Goal: Transaction & Acquisition: Purchase product/service

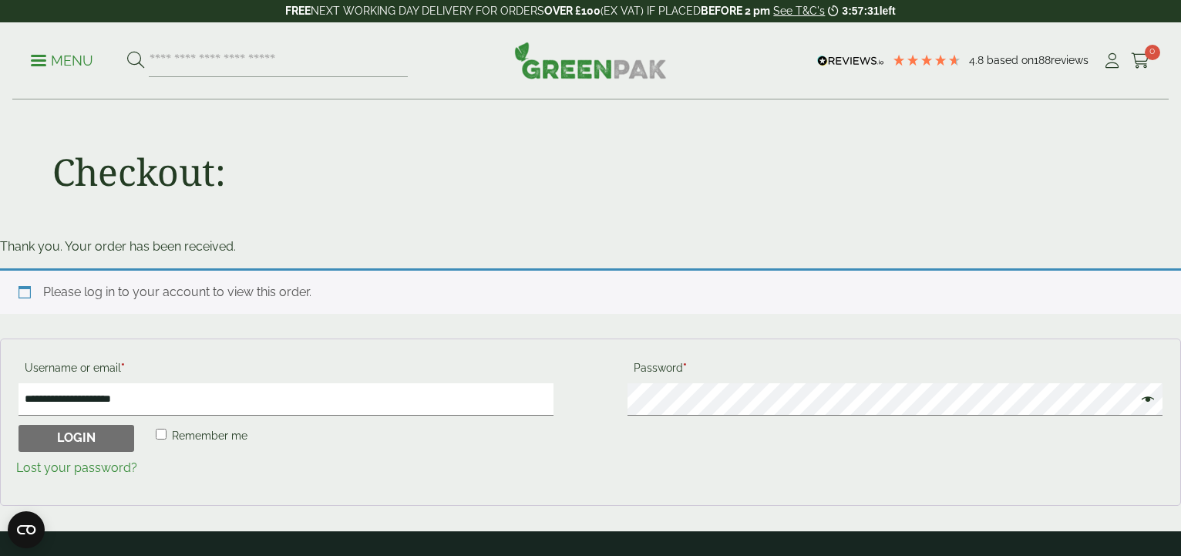
click at [174, 436] on span "Remember me" at bounding box center [210, 435] width 76 height 12
click at [65, 439] on button "Login" at bounding box center [76, 439] width 116 height 28
click at [57, 62] on p "Menu" at bounding box center [62, 61] width 62 height 18
click at [32, 63] on p "Menu" at bounding box center [62, 61] width 62 height 18
click at [1143, 401] on span at bounding box center [1144, 401] width 20 height 18
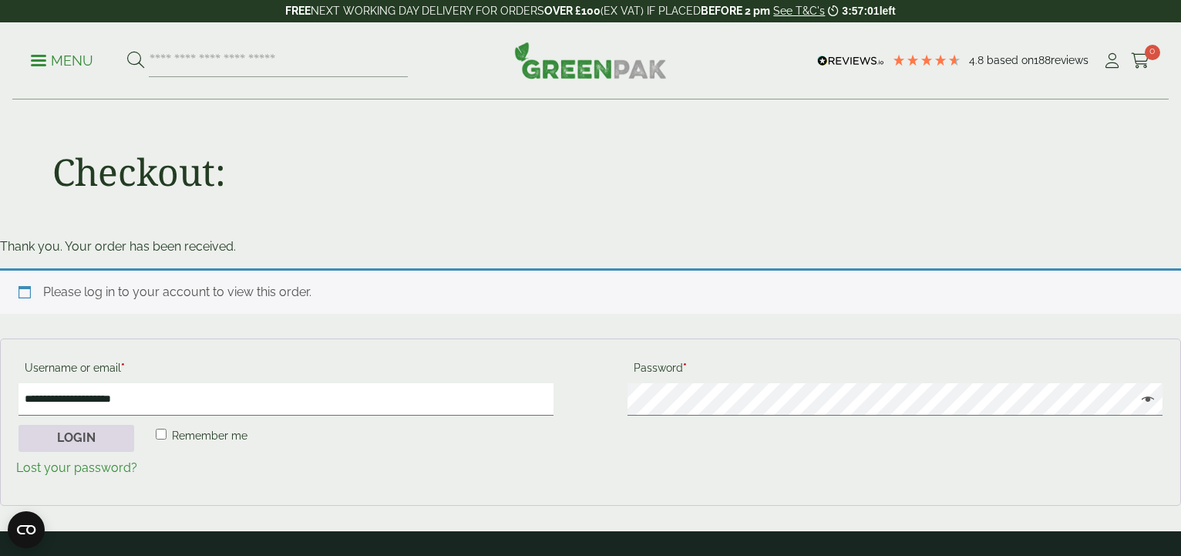
click at [75, 439] on button "Login" at bounding box center [76, 439] width 116 height 28
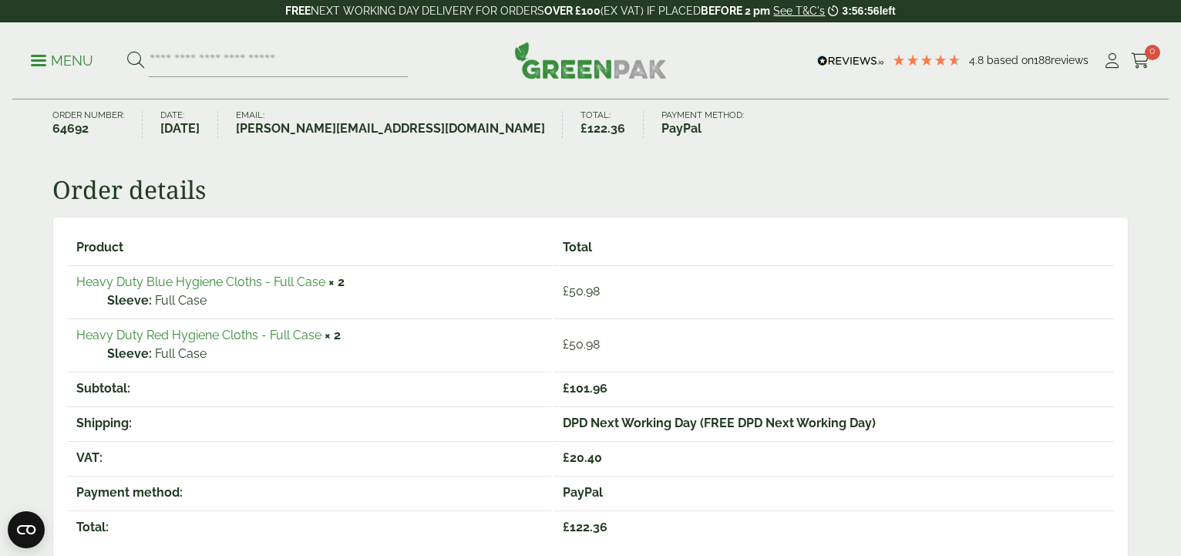
scroll to position [393, 0]
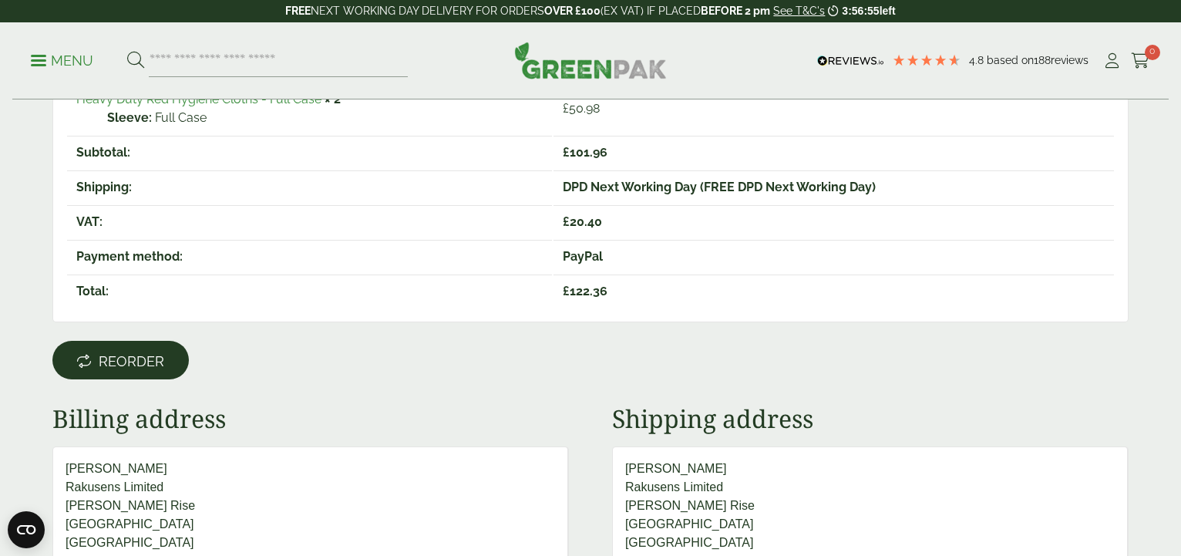
click at [139, 358] on span "Reorder" at bounding box center [132, 361] width 66 height 17
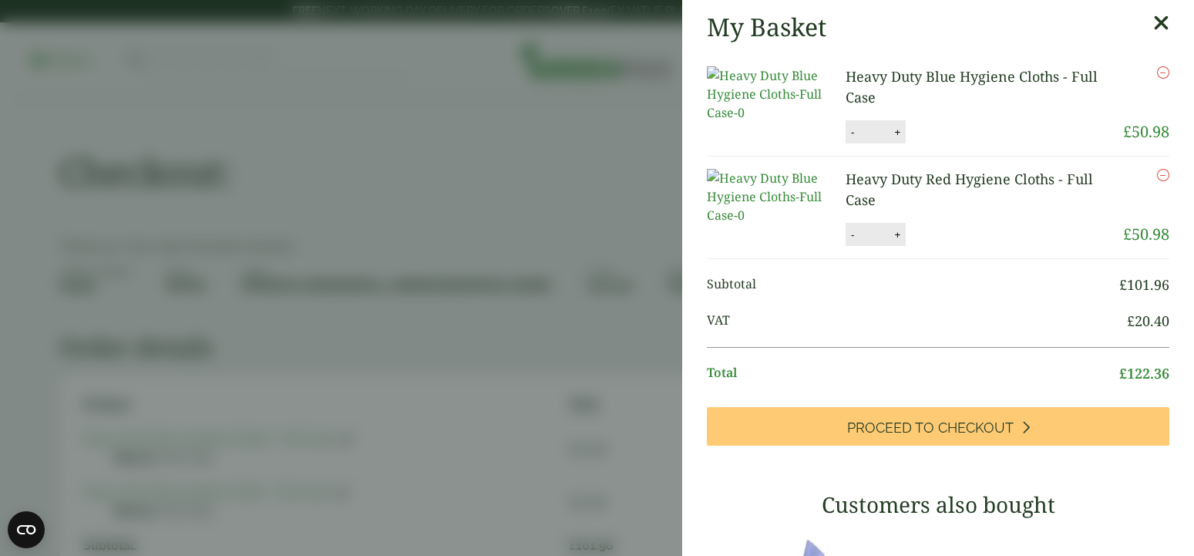
click at [1153, 23] on icon at bounding box center [1161, 23] width 16 height 22
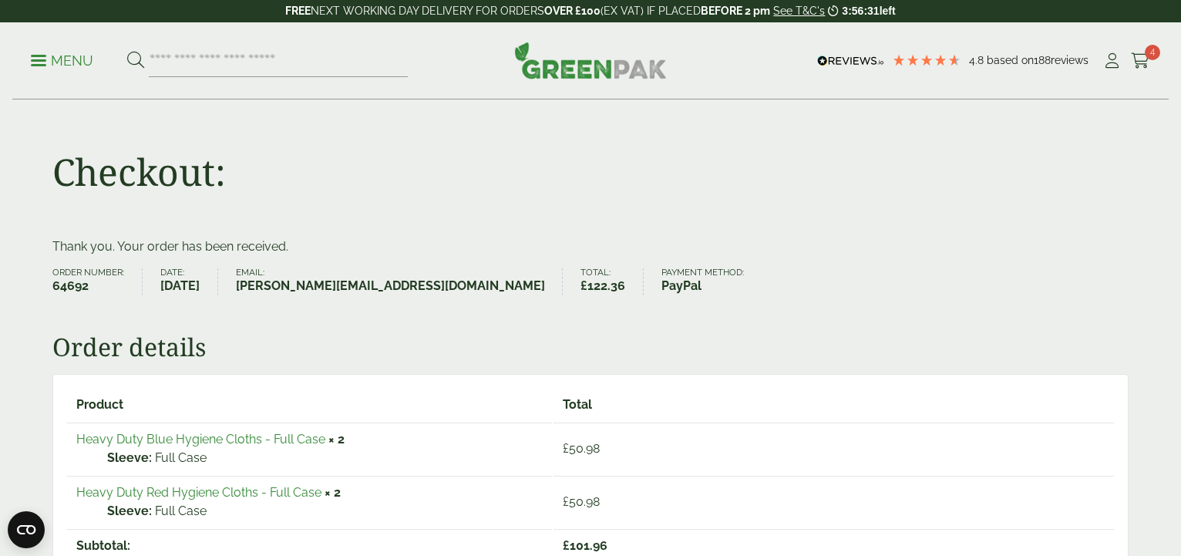
scroll to position [79, 0]
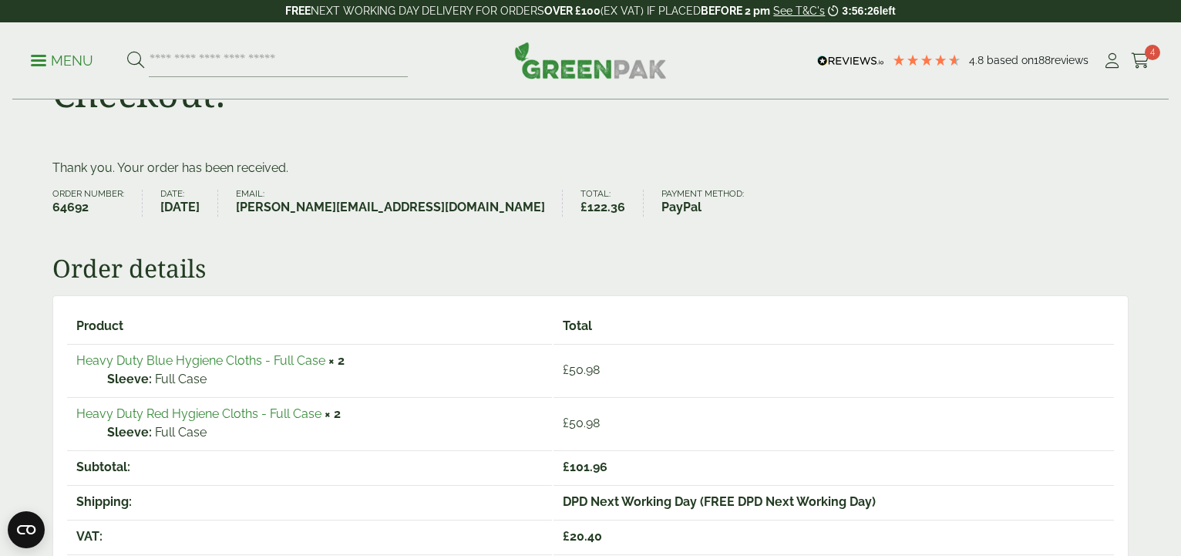
click at [276, 358] on link "Heavy Duty Blue Hygiene Cloths - Full Case" at bounding box center [200, 360] width 249 height 15
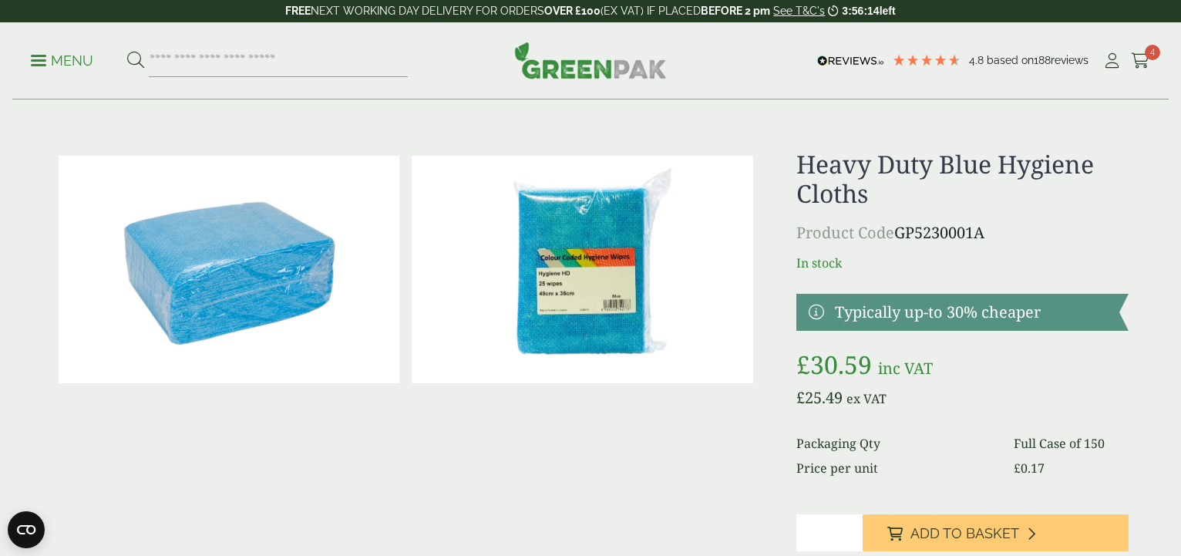
type input "*"
click at [849, 528] on input "*" at bounding box center [829, 532] width 66 height 37
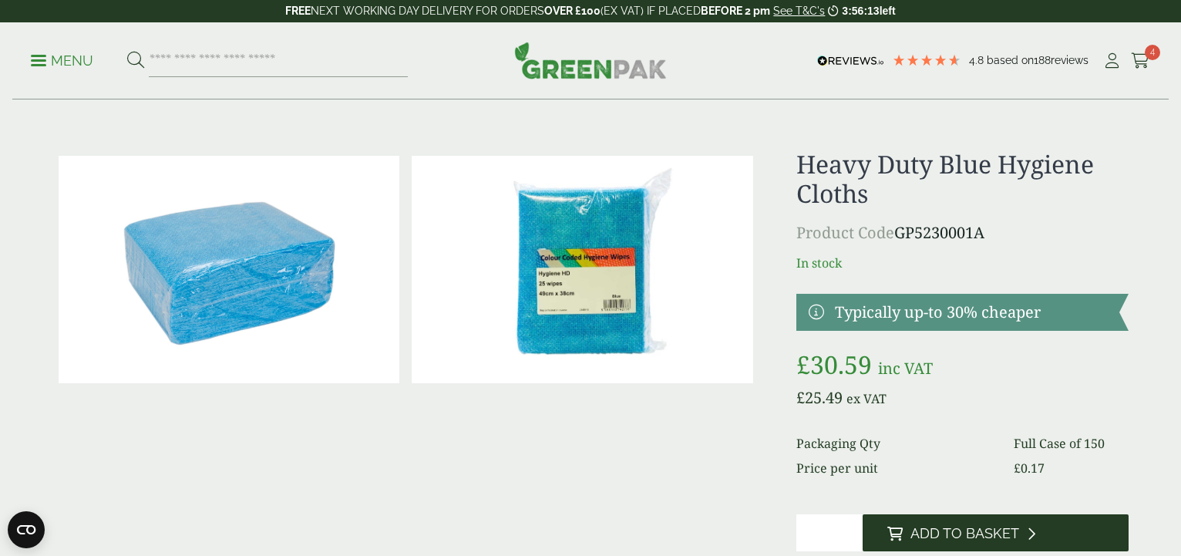
click at [944, 533] on span "Add to Basket" at bounding box center [964, 533] width 109 height 17
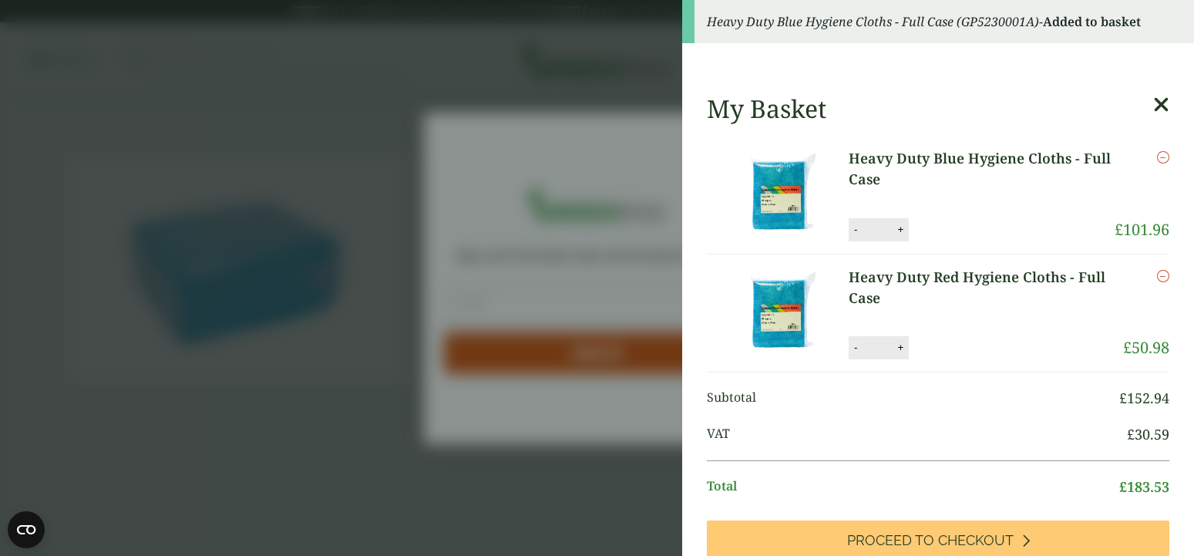
click at [855, 348] on button "-" at bounding box center [855, 347] width 12 height 13
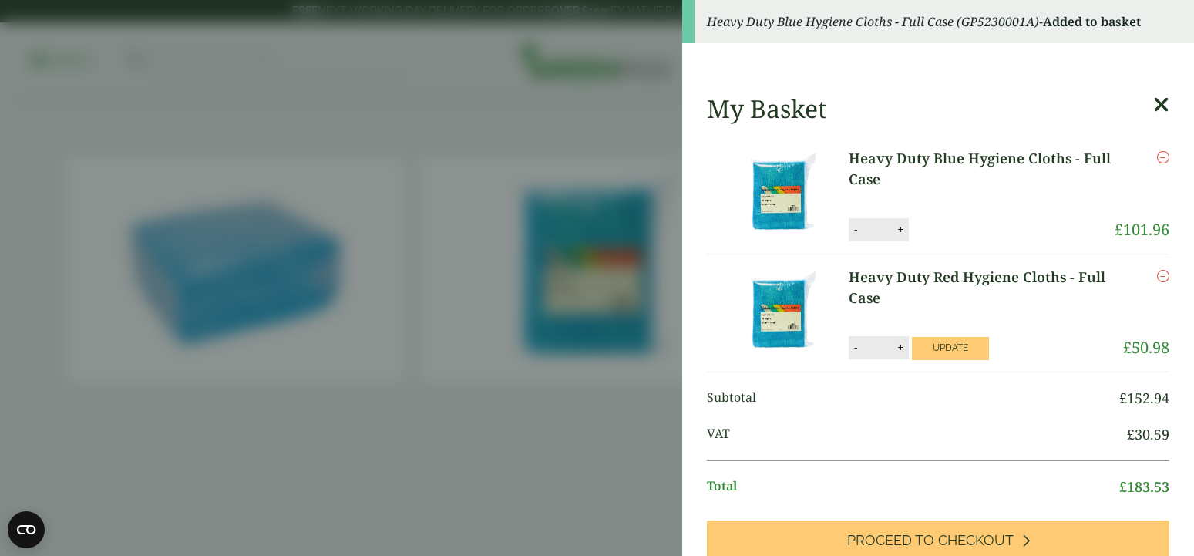
click at [852, 347] on button "-" at bounding box center [855, 347] width 12 height 13
click at [936, 347] on button "Update" at bounding box center [950, 348] width 77 height 23
type input "*"
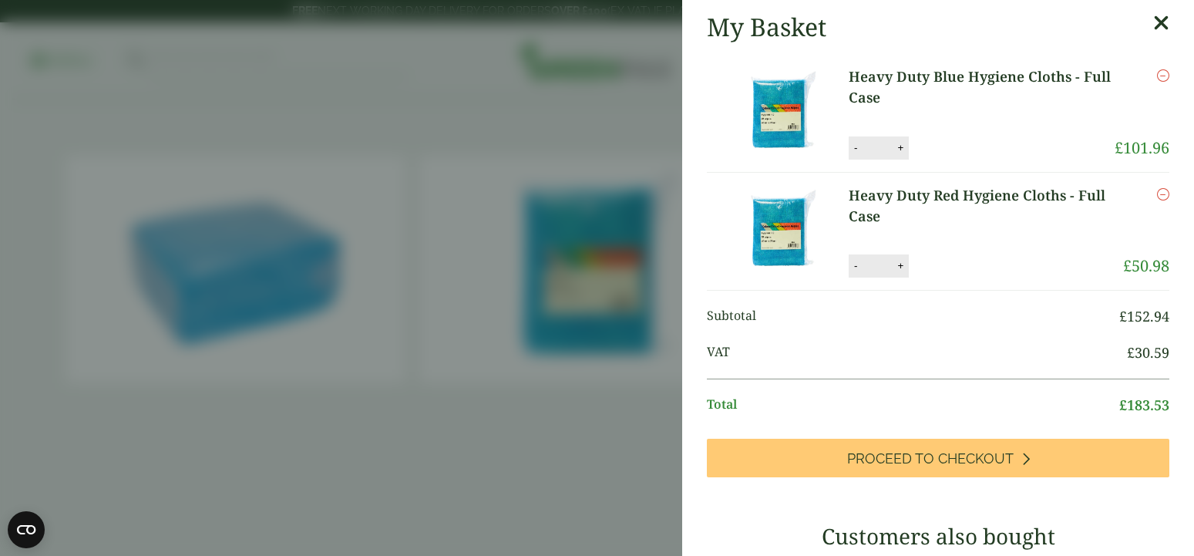
click at [1129, 187] on div "Remove" at bounding box center [1146, 219] width 46 height 69
click at [1157, 191] on icon "Remove this item" at bounding box center [1163, 194] width 12 height 12
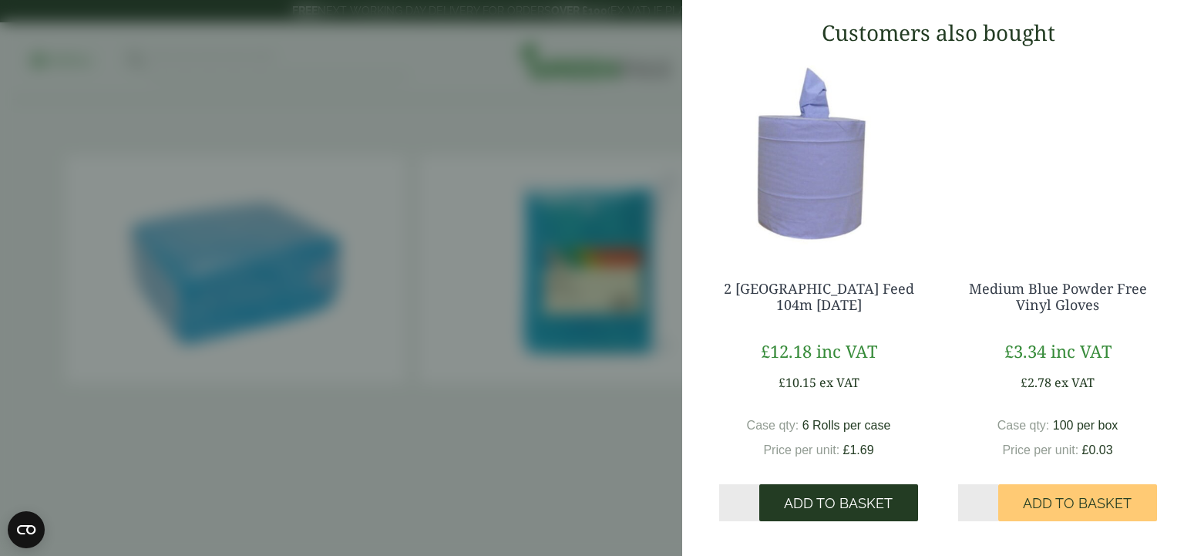
scroll to position [392, 0]
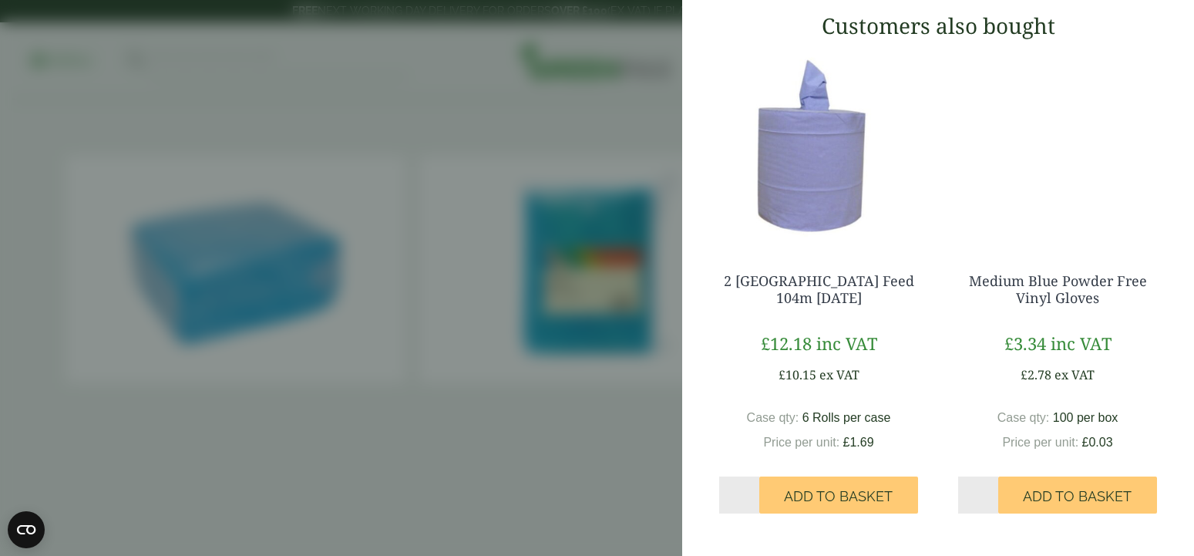
click at [799, 213] on img at bounding box center [819, 145] width 224 height 193
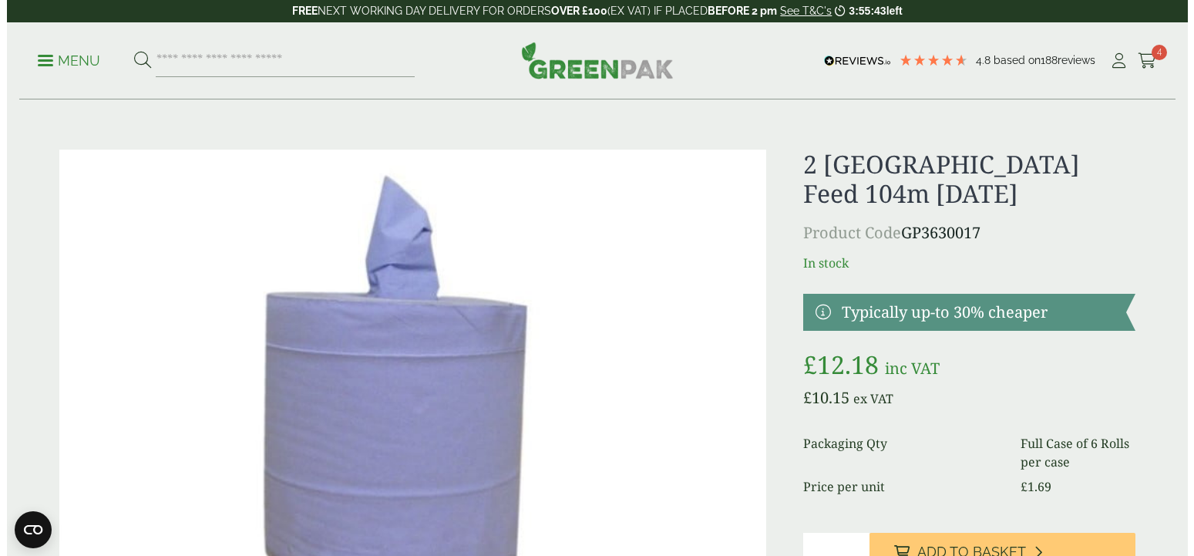
scroll to position [236, 0]
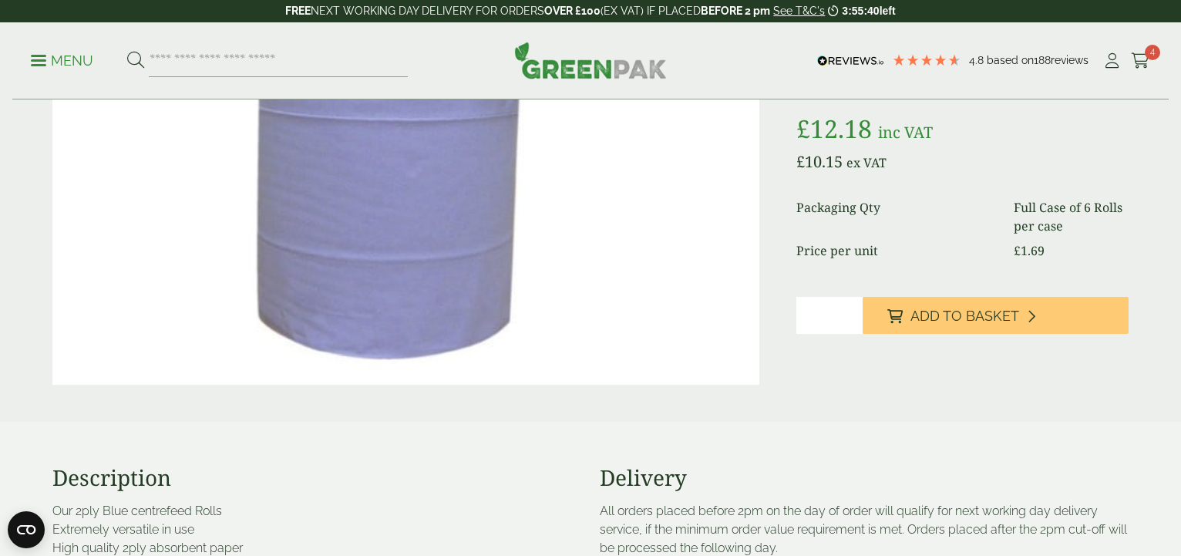
click at [848, 313] on input "*" at bounding box center [829, 315] width 66 height 37
type input "*"
click at [848, 313] on input "*" at bounding box center [829, 315] width 66 height 37
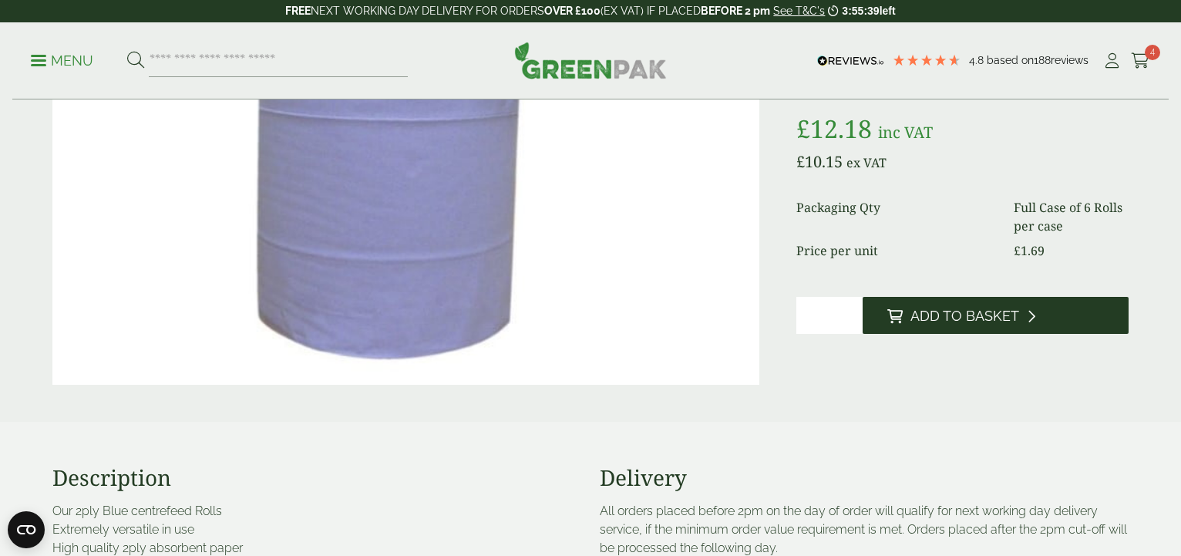
click at [953, 317] on span "Add to Basket" at bounding box center [964, 316] width 109 height 17
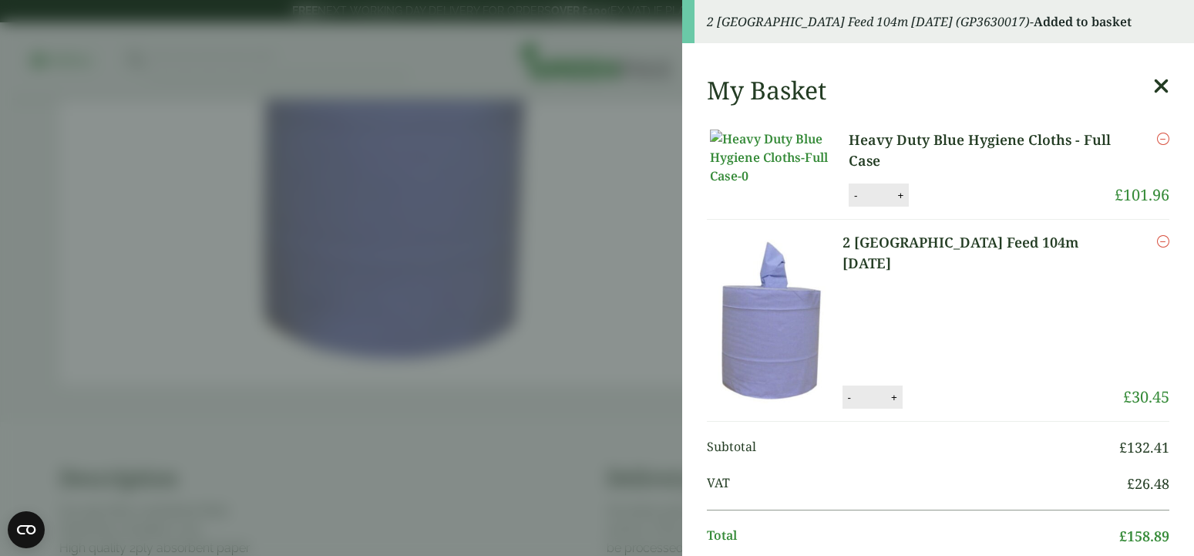
scroll to position [407, 0]
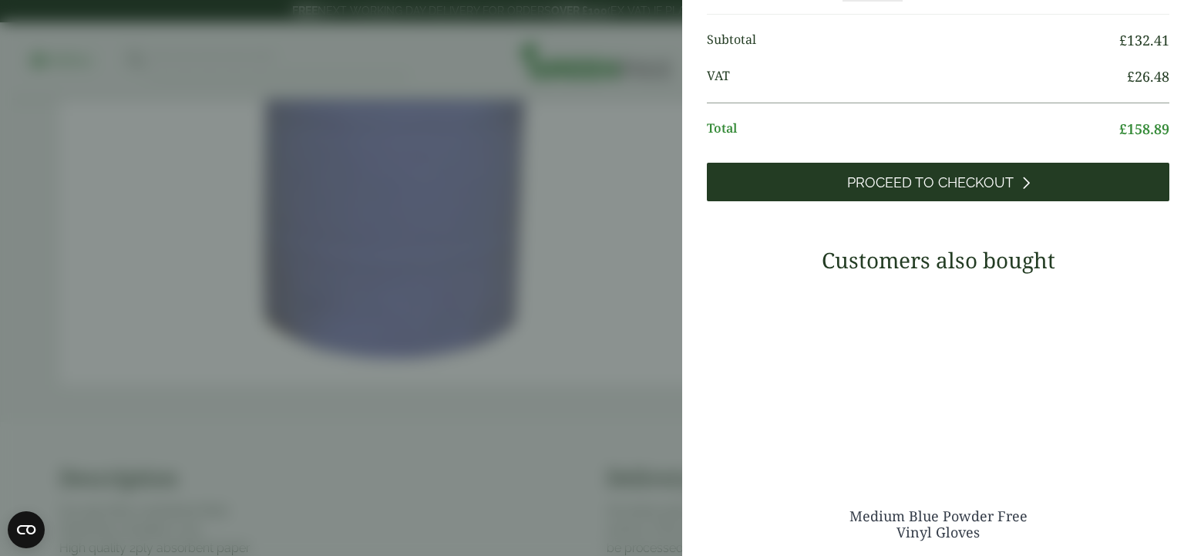
click at [930, 201] on link "Proceed to Checkout" at bounding box center [938, 182] width 462 height 39
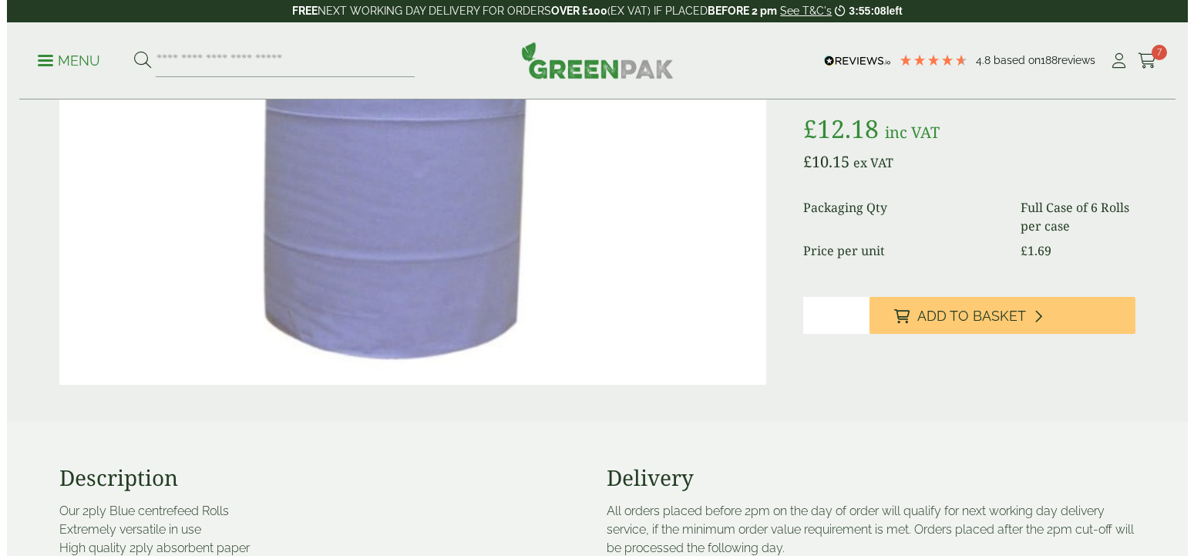
scroll to position [236, 0]
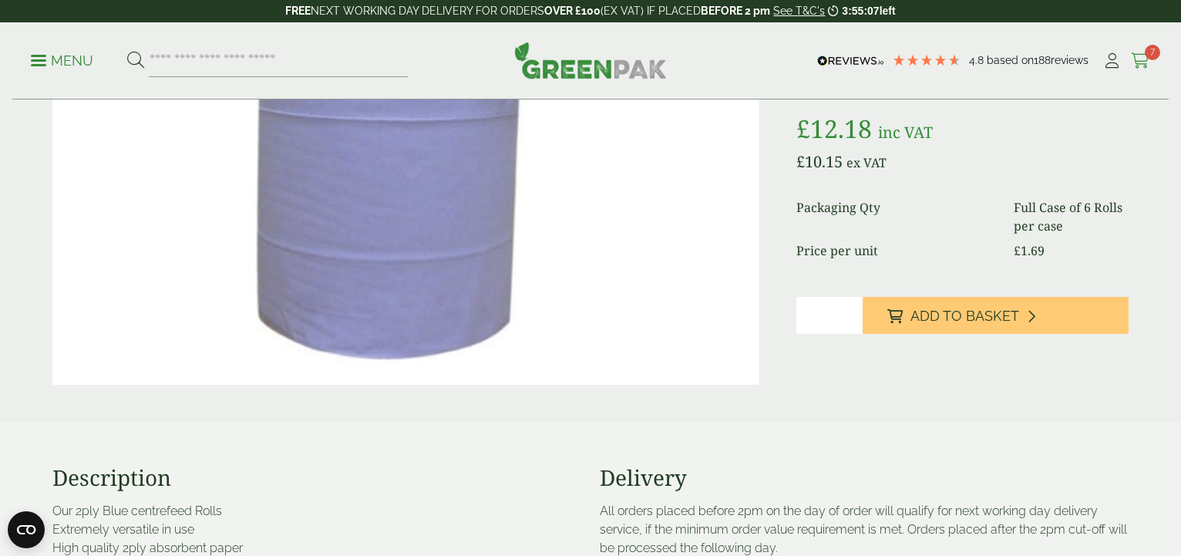
click at [1148, 55] on span "7" at bounding box center [1151, 52] width 15 height 15
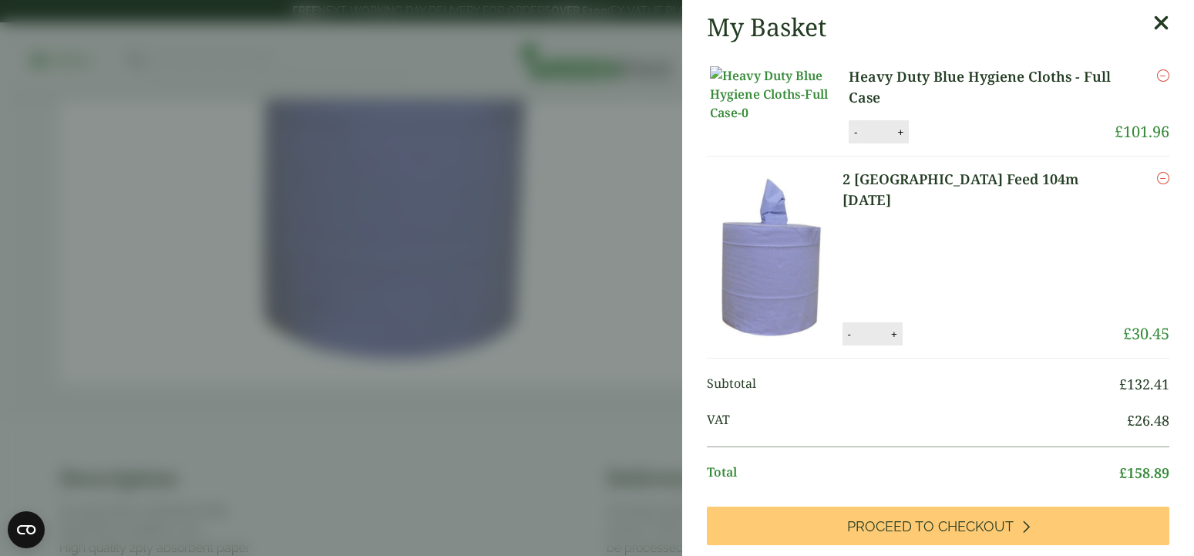
click at [855, 139] on button "-" at bounding box center [855, 132] width 12 height 13
click at [849, 139] on button "-" at bounding box center [855, 132] width 12 height 13
click at [869, 145] on input "*" at bounding box center [877, 132] width 31 height 32
click at [872, 148] on input "*" at bounding box center [877, 132] width 31 height 32
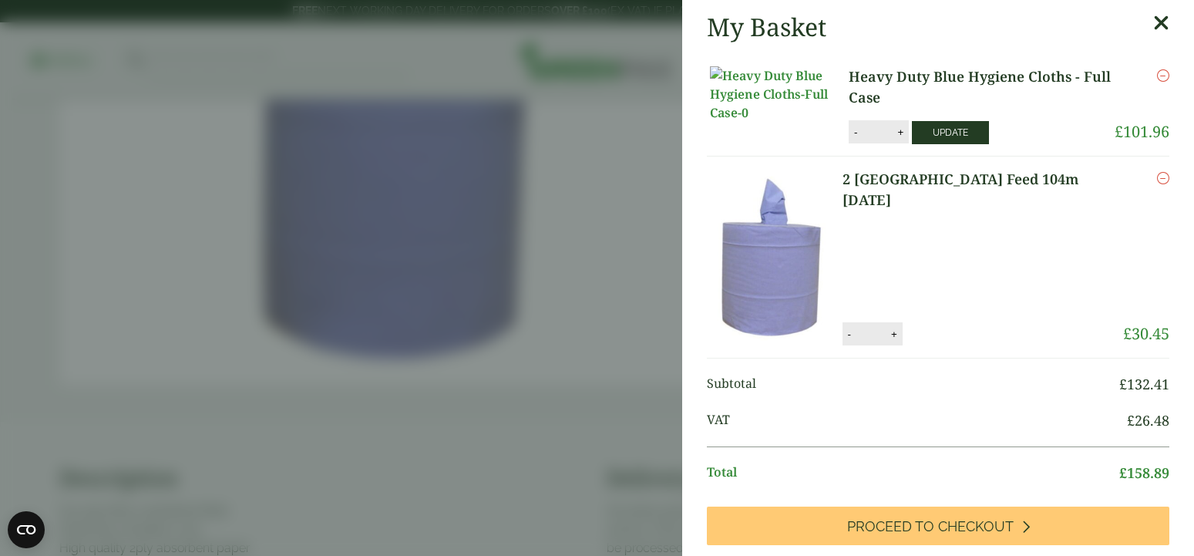
click at [923, 144] on button "Update" at bounding box center [950, 132] width 77 height 23
type input "*"
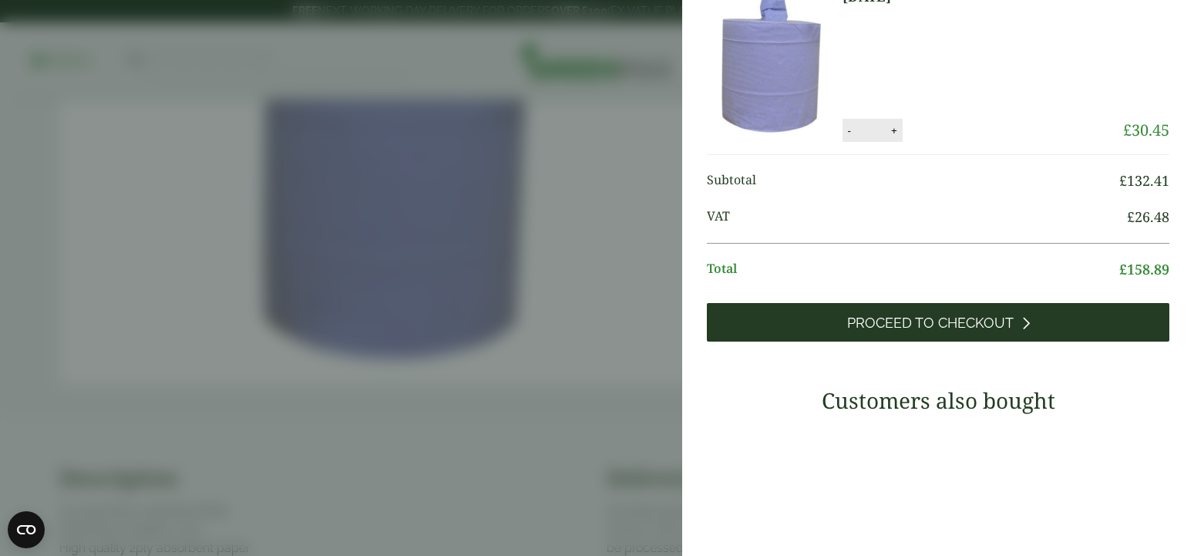
click at [941, 331] on span "Proceed to Checkout" at bounding box center [930, 322] width 166 height 17
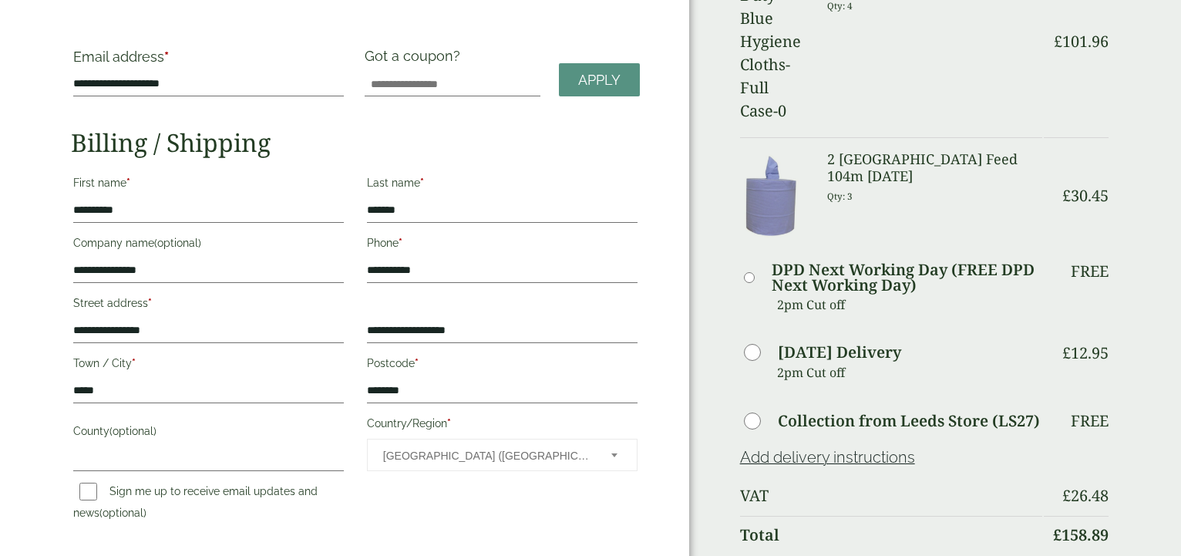
scroll to position [393, 0]
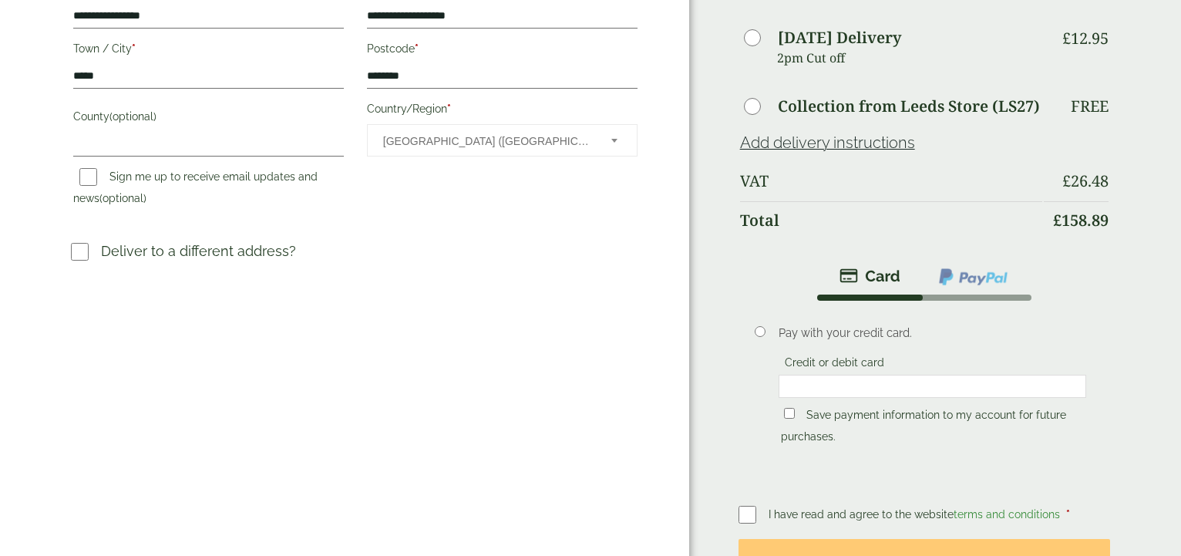
click at [796, 508] on span "I have read and agree to the website terms and conditions" at bounding box center [915, 514] width 294 height 12
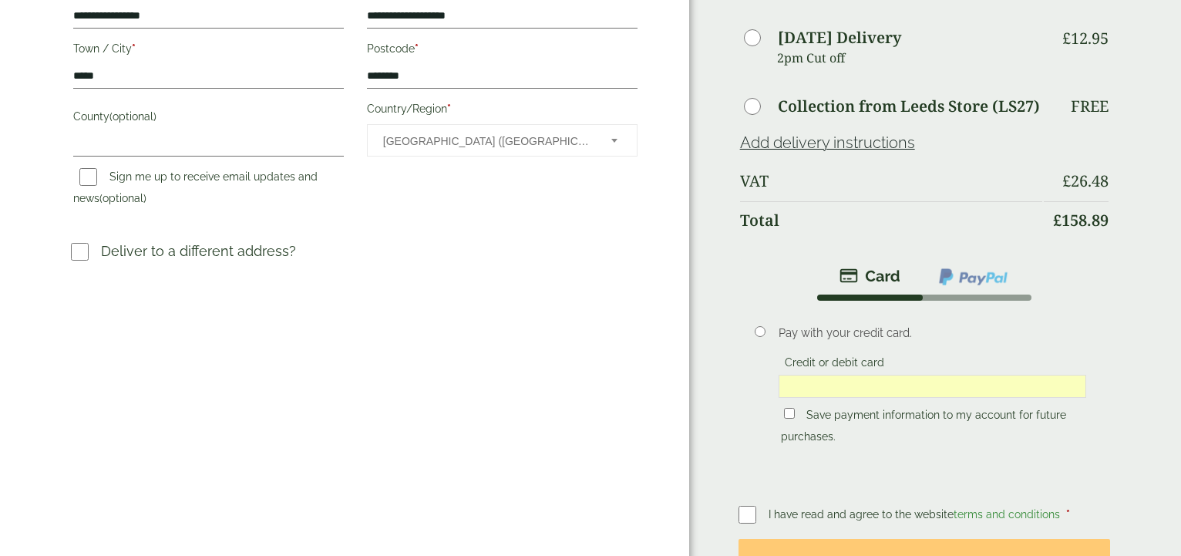
click at [950, 408] on label "Save payment information to my account for future purchases." at bounding box center [923, 427] width 285 height 39
click at [923, 539] on button "Place order" at bounding box center [923, 564] width 371 height 50
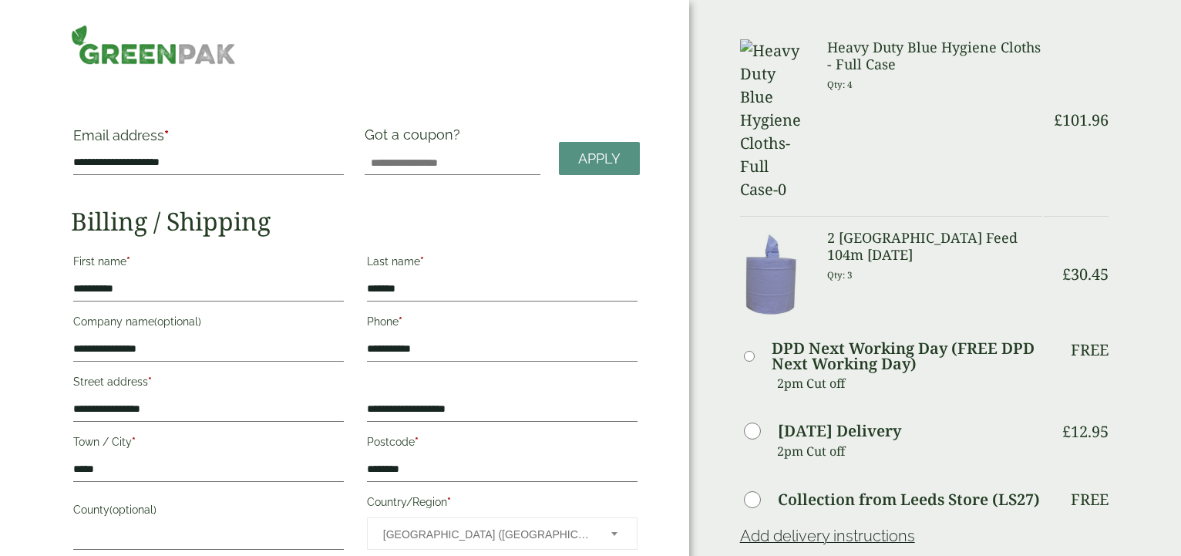
scroll to position [314, 0]
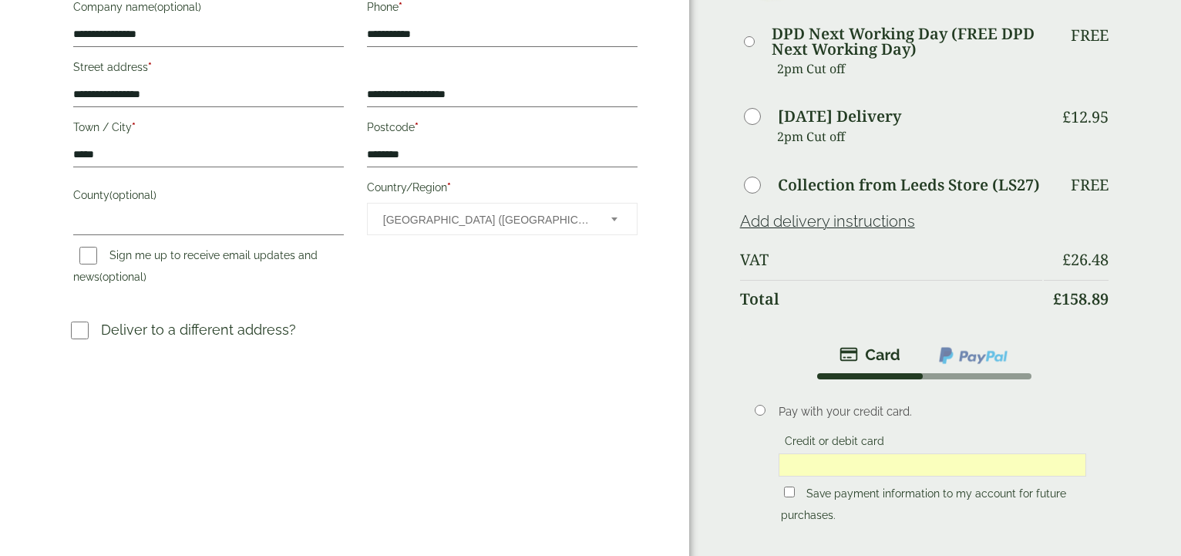
click at [962, 345] on img at bounding box center [973, 355] width 72 height 20
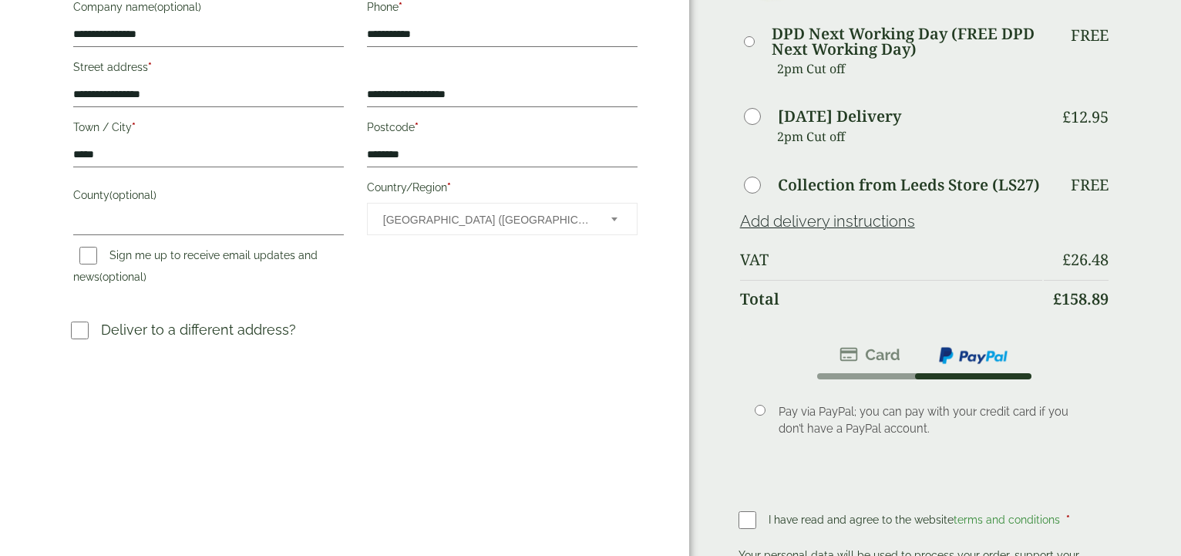
scroll to position [472, 0]
